Goal: Use online tool/utility: Utilize a website feature to perform a specific function

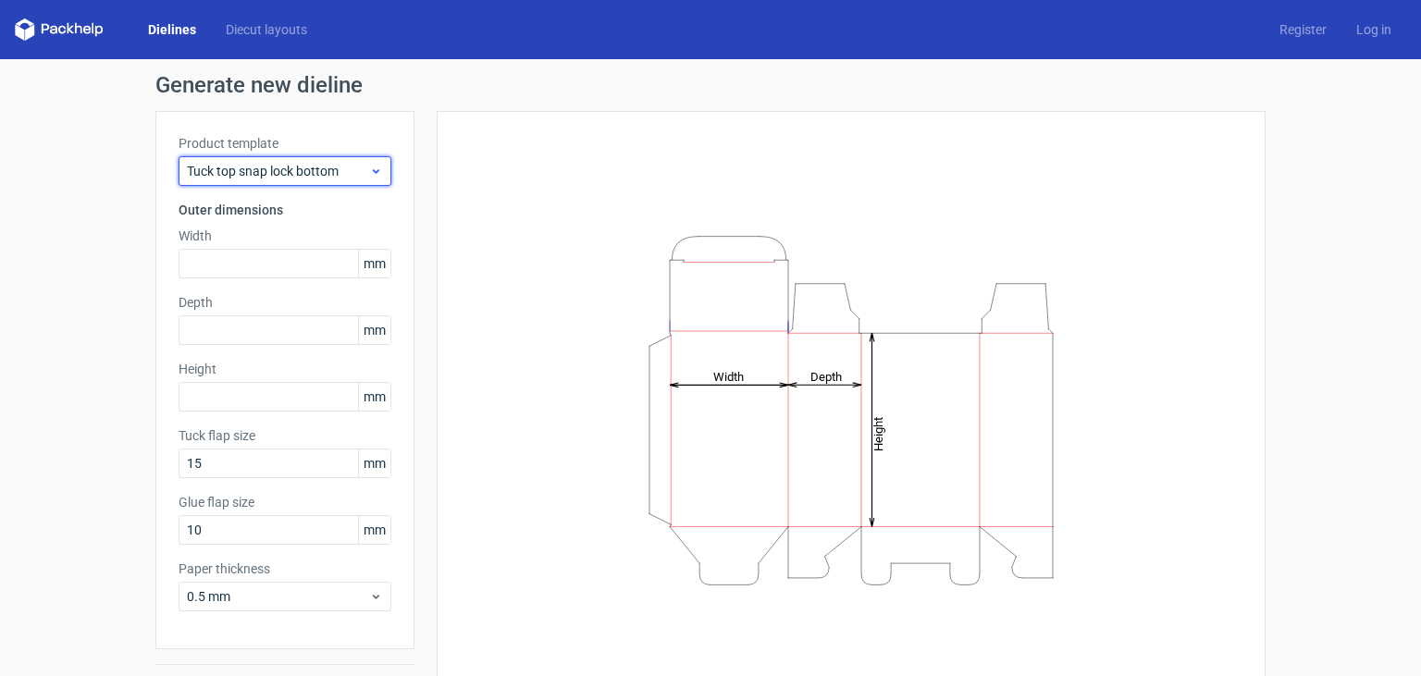
click at [375, 174] on icon at bounding box center [376, 171] width 14 height 15
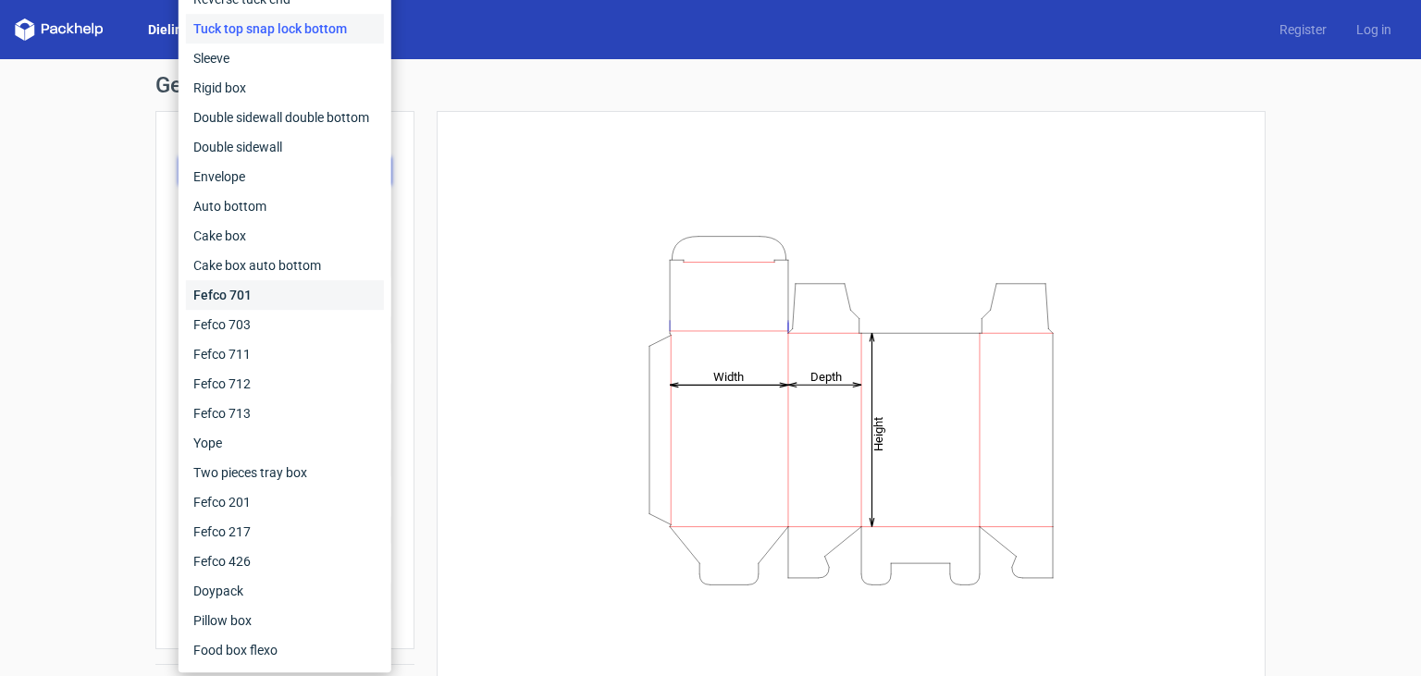
click at [312, 288] on div "Fefco 701" at bounding box center [285, 295] width 198 height 30
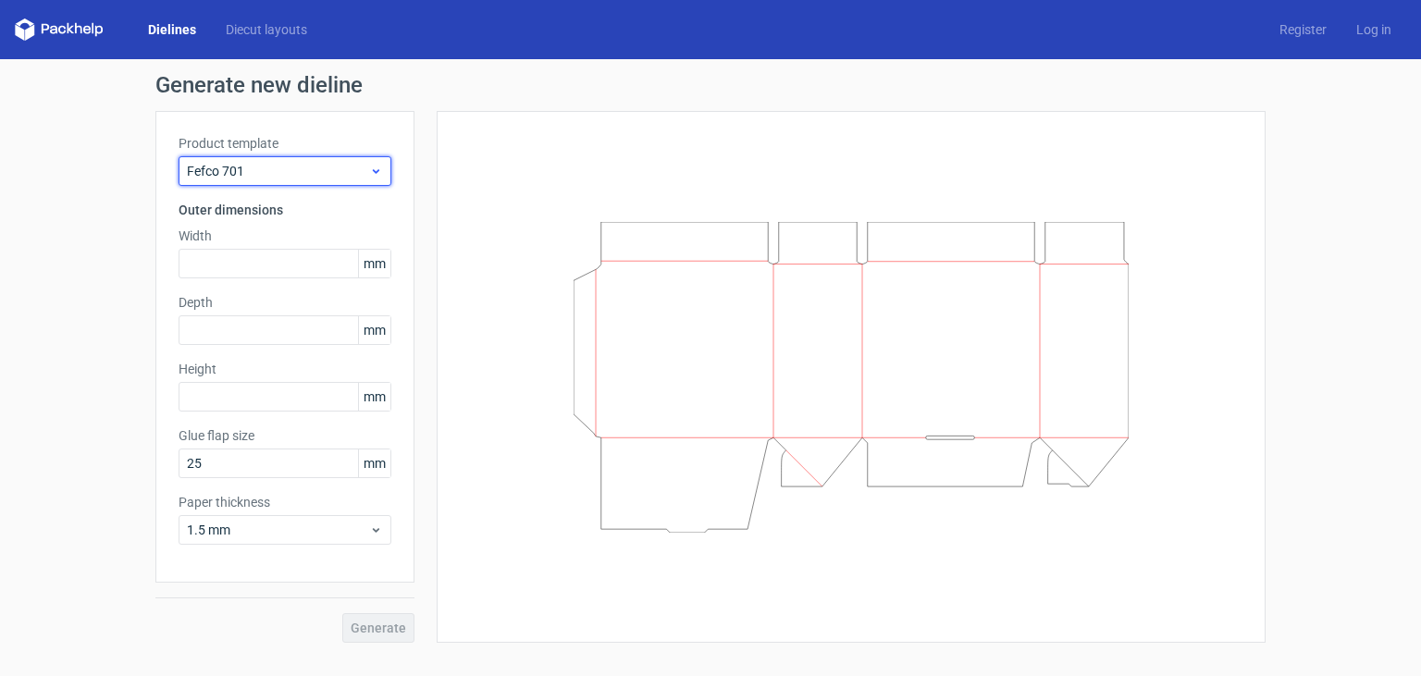
click at [375, 171] on icon at bounding box center [376, 171] width 14 height 15
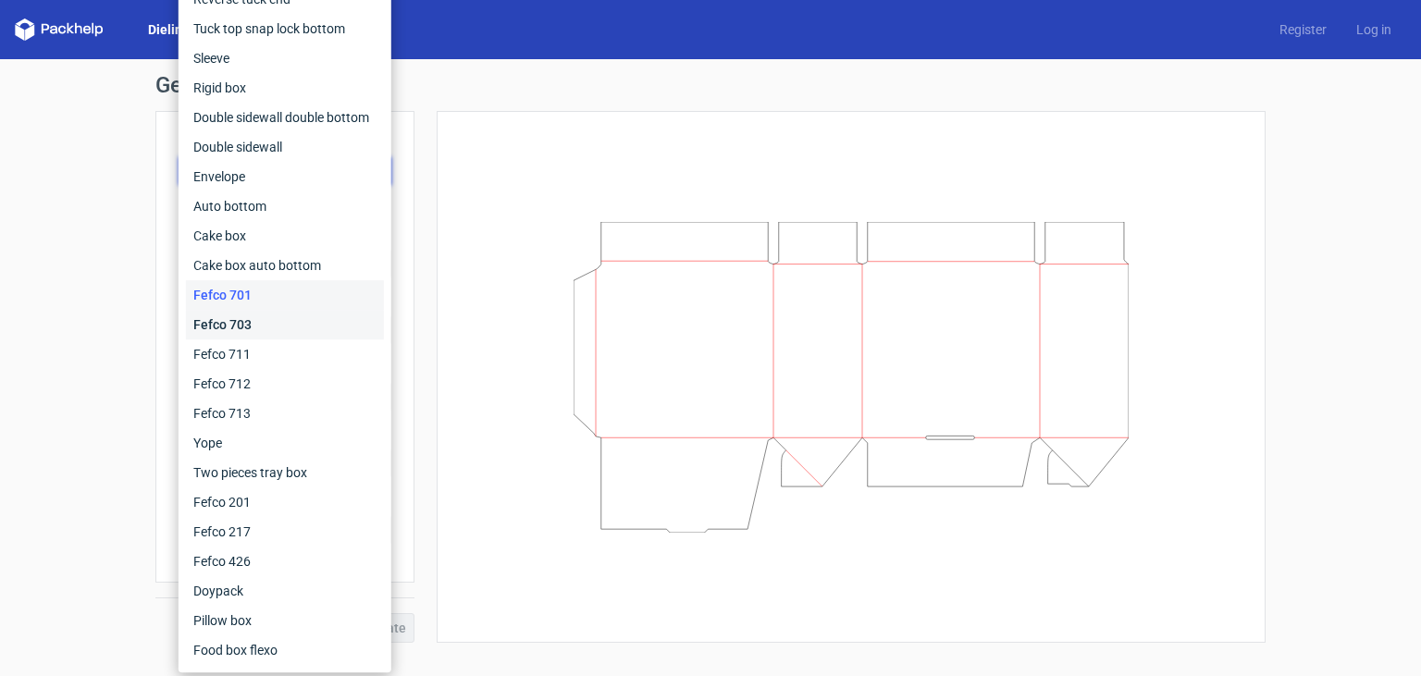
click at [341, 333] on div "Fefco 703" at bounding box center [285, 325] width 198 height 30
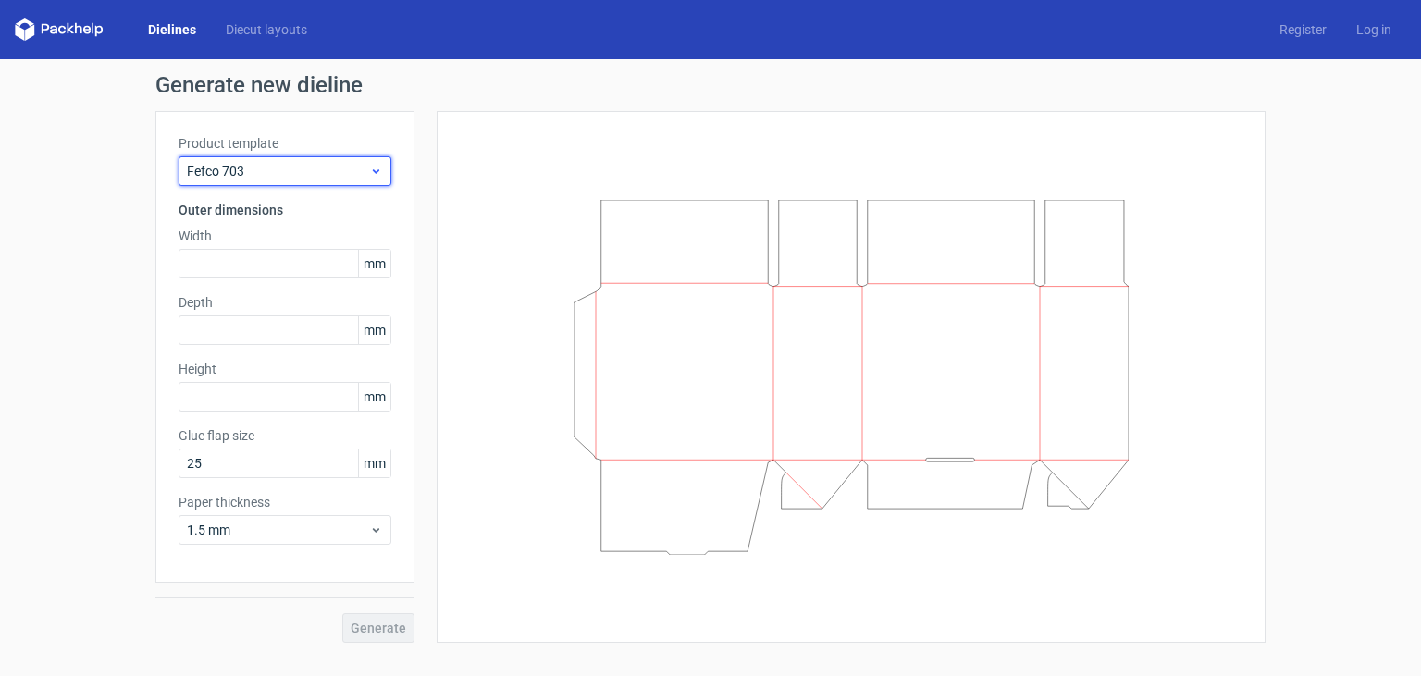
click at [376, 172] on use at bounding box center [376, 171] width 6 height 5
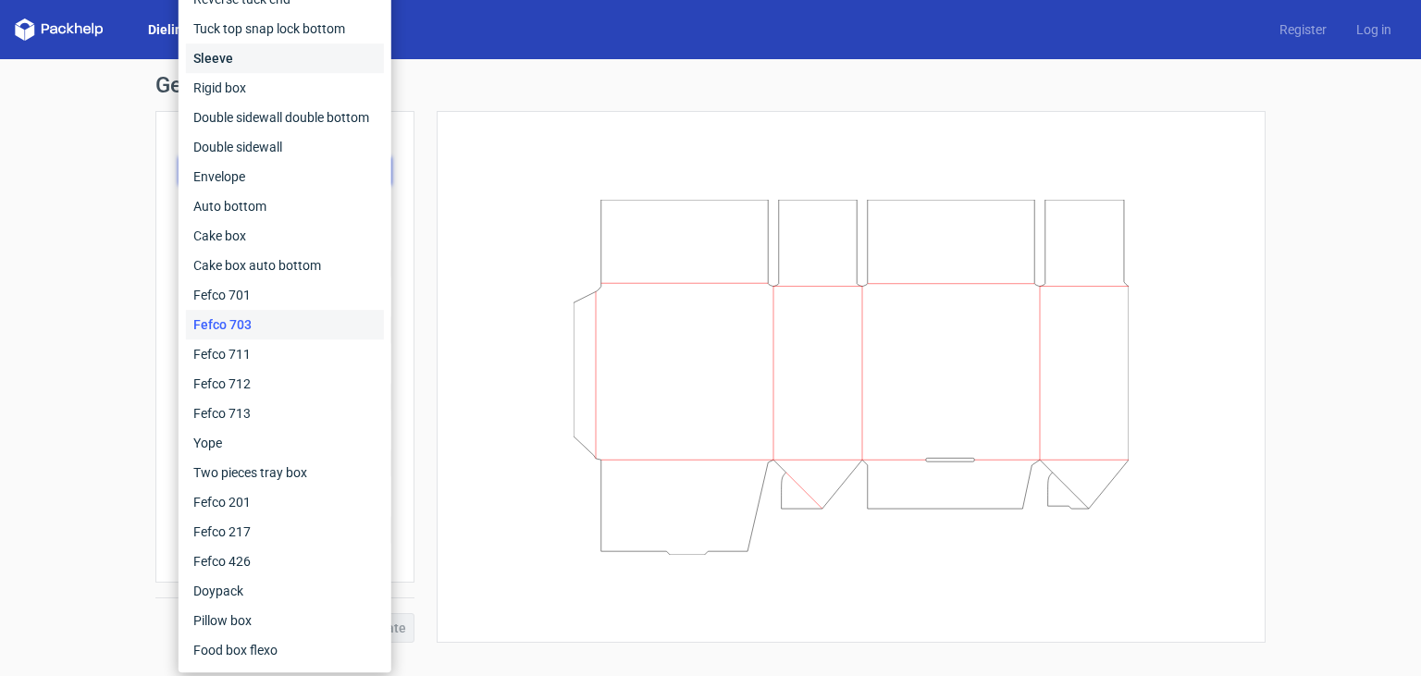
click at [257, 57] on div "Sleeve" at bounding box center [285, 58] width 198 height 30
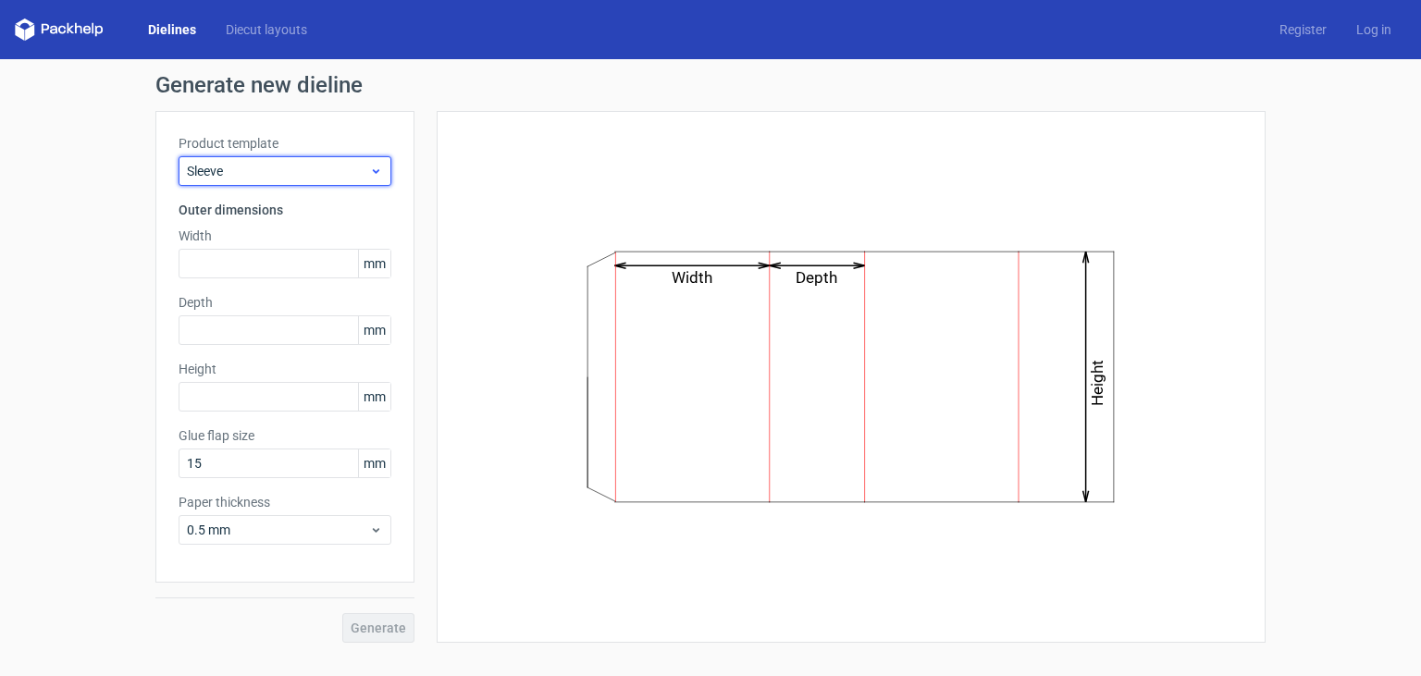
click at [372, 166] on icon at bounding box center [376, 171] width 14 height 15
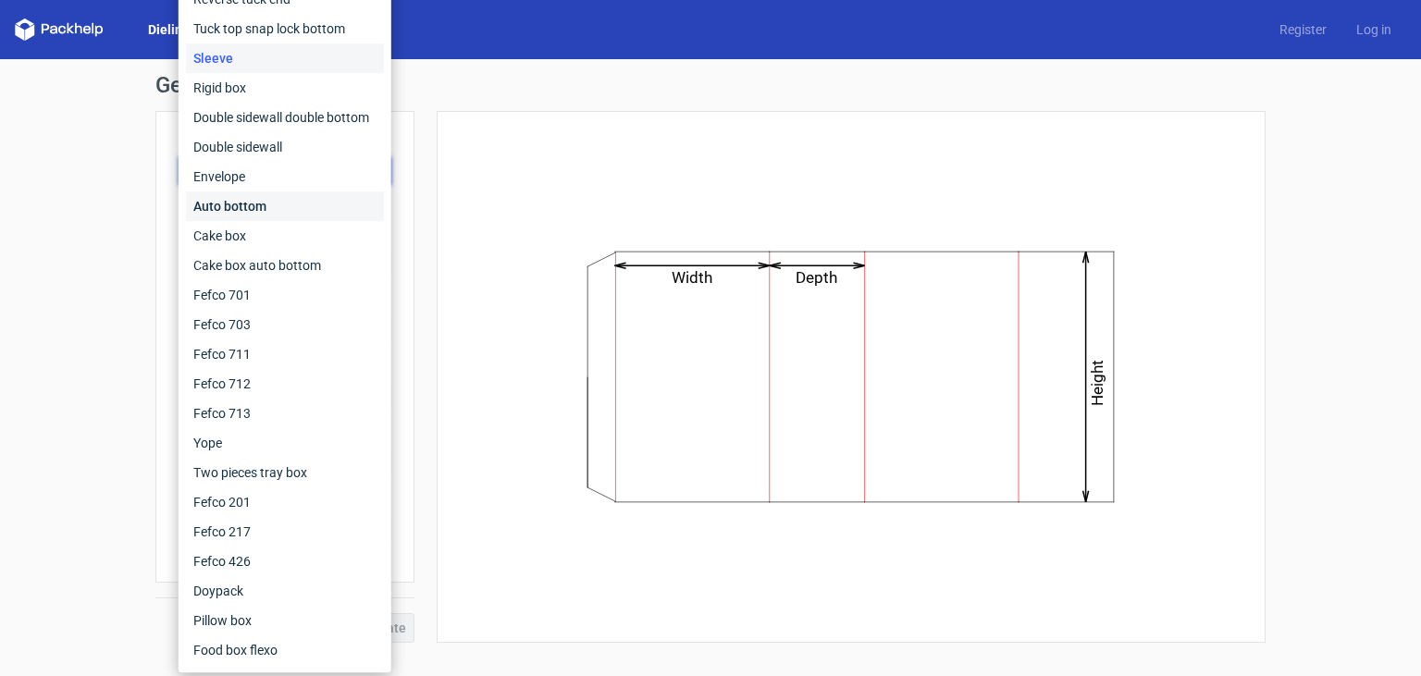
click at [331, 205] on div "Auto bottom" at bounding box center [285, 206] width 198 height 30
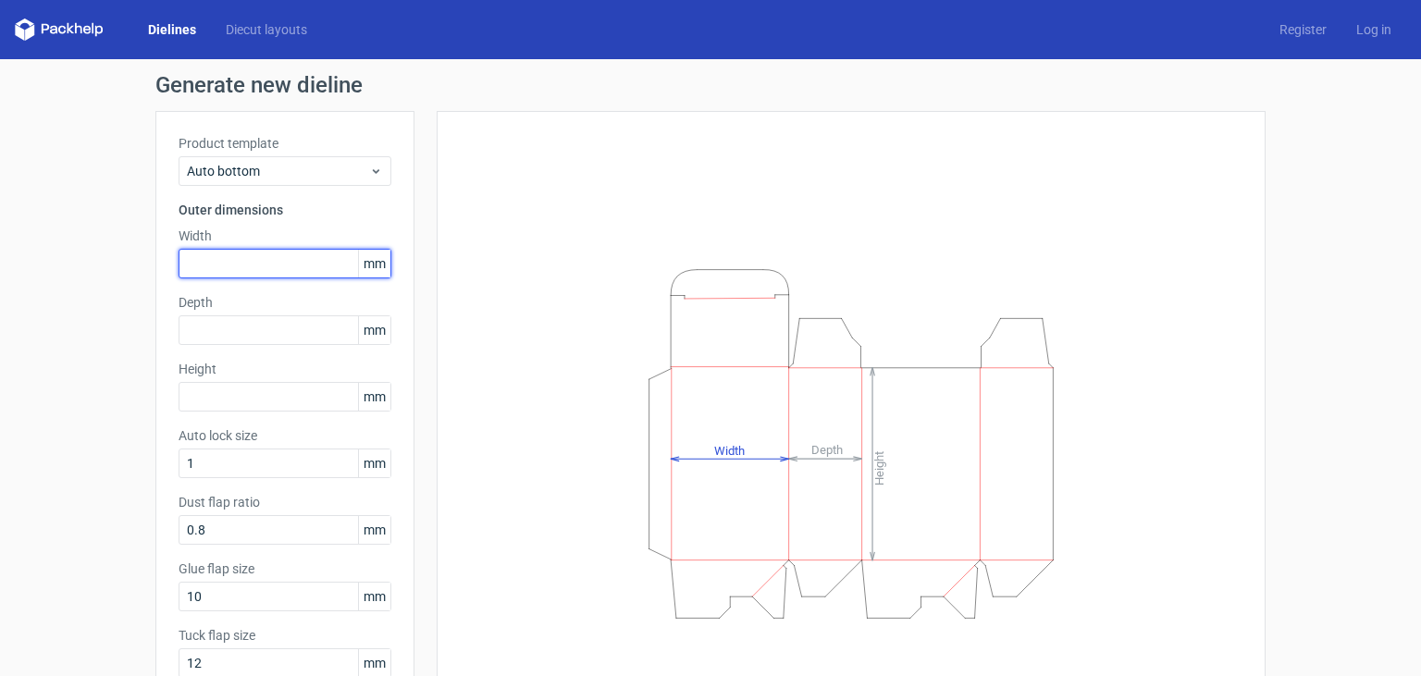
click at [249, 268] on input "text" at bounding box center [284, 264] width 213 height 30
type input "150"
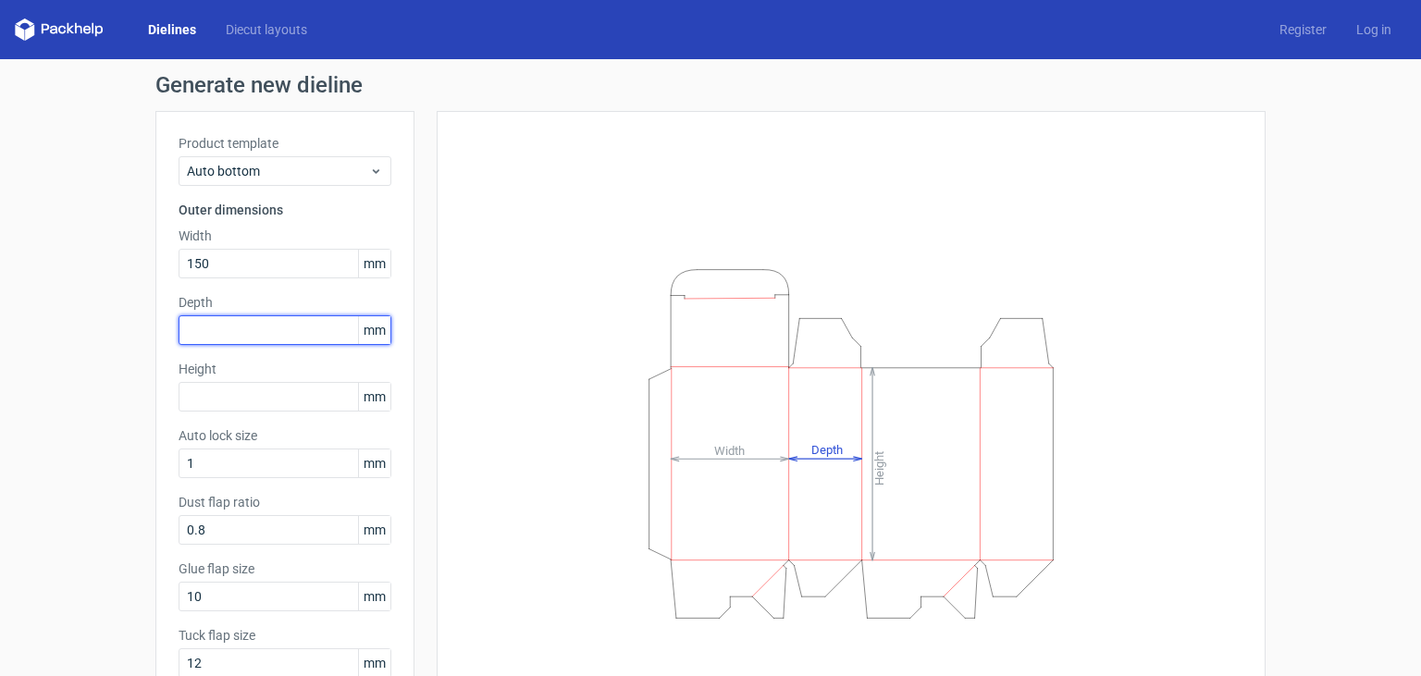
click at [220, 322] on input "text" at bounding box center [284, 330] width 213 height 30
type input "150"
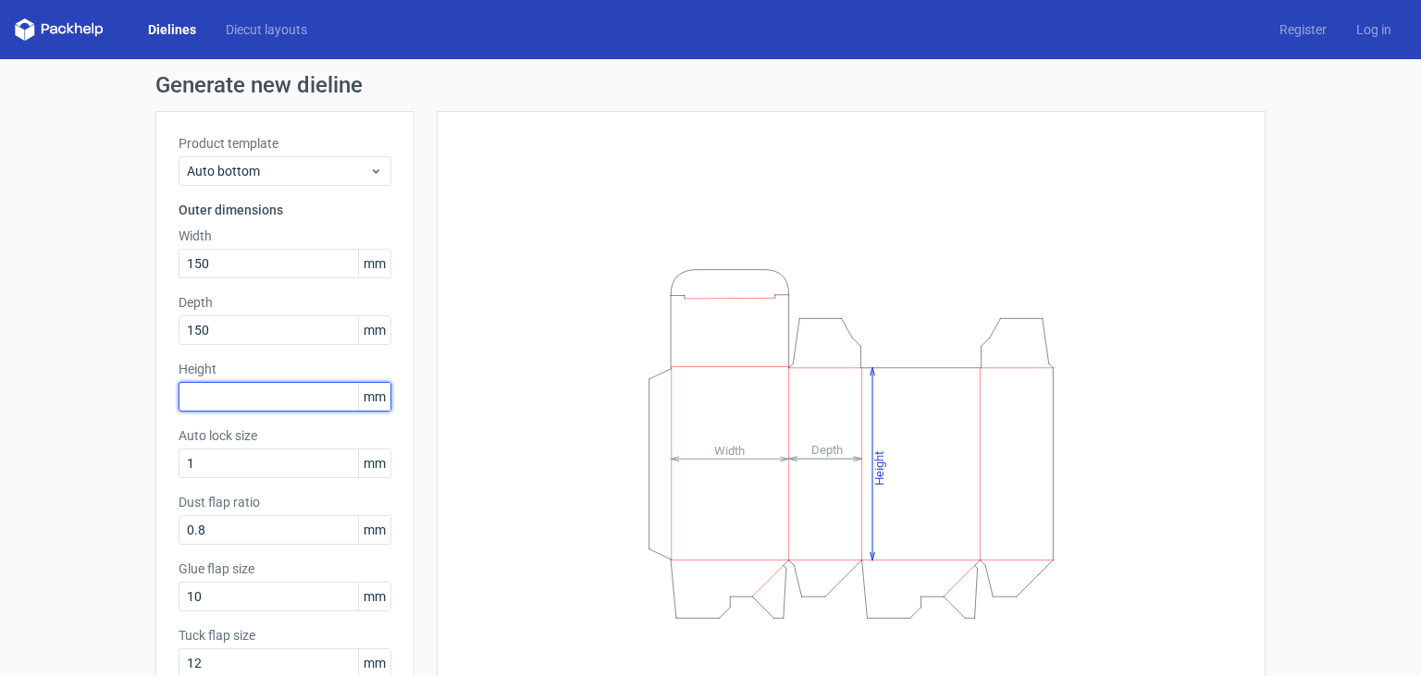
click at [215, 398] on input "text" at bounding box center [284, 397] width 213 height 30
type input "80"
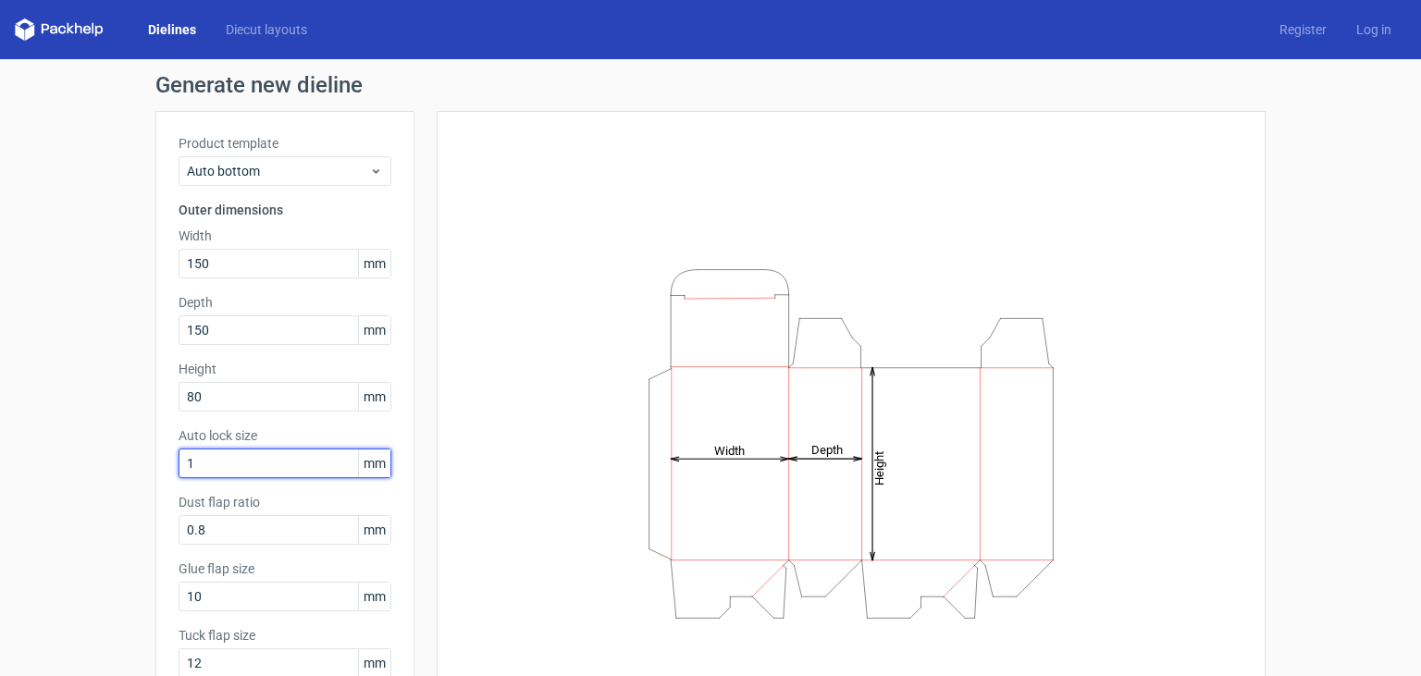
click at [314, 472] on input "1" at bounding box center [284, 464] width 213 height 30
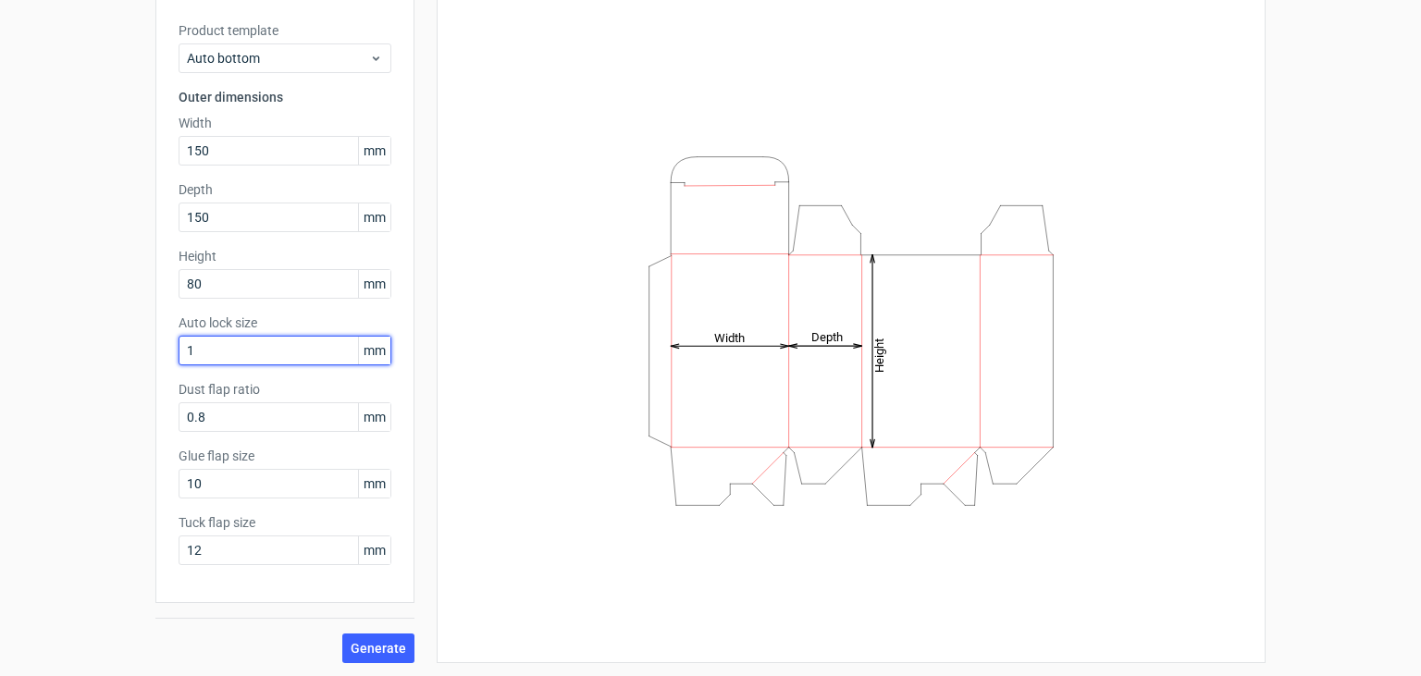
scroll to position [114, 0]
click at [368, 644] on span "Generate" at bounding box center [378, 647] width 55 height 13
